Goal: Transaction & Acquisition: Purchase product/service

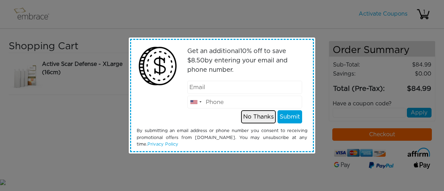
click at [254, 115] on button "No Thanks" at bounding box center [258, 116] width 35 height 13
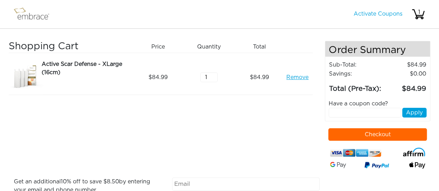
click at [391, 132] on button "Checkout" at bounding box center [377, 134] width 99 height 12
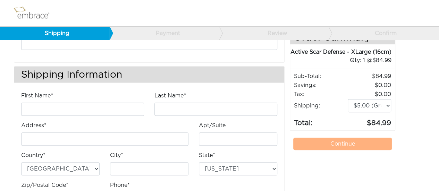
scroll to position [69, 0]
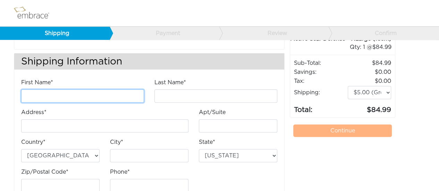
click at [128, 92] on input "First Name*" at bounding box center [82, 96] width 123 height 13
type input "Caoilte"
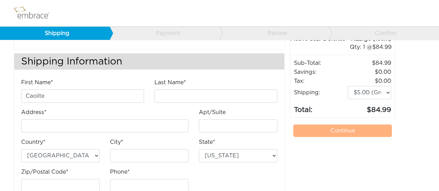
type input "caoilteomahony@gmail.com"
type input "O Mahony"
type input "Apartment 506, Longboat Quay North, Grand Canal Dock, Dublin 2"
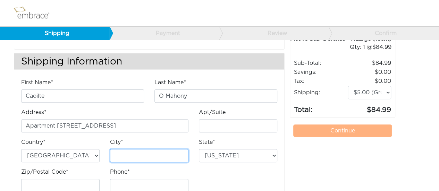
type input "Dublin"
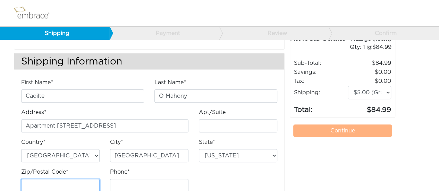
type input "D02 X212"
type input "0874163159"
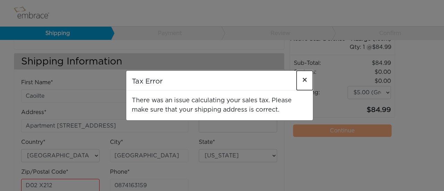
click at [305, 83] on span "×" at bounding box center [304, 80] width 5 height 8
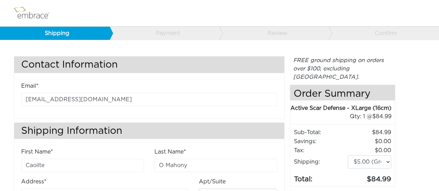
scroll to position [90, 0]
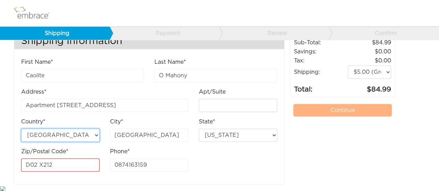
click at [87, 132] on select "Australia United States" at bounding box center [60, 135] width 78 height 13
click at [0, 103] on div "Contact Information Email* caoilteomahony@gmail.com Shipping Information First …" at bounding box center [219, 61] width 439 height 248
